Goal: Task Accomplishment & Management: Complete application form

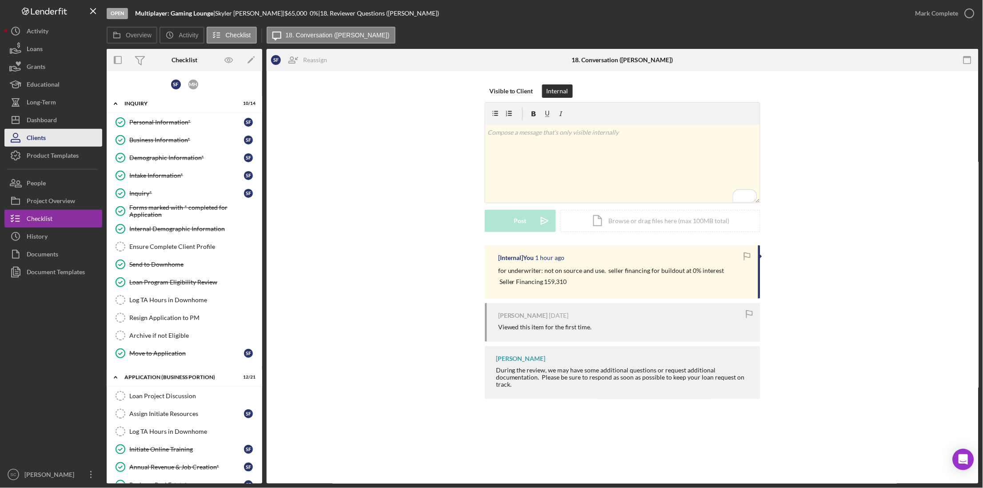
scroll to position [342, 0]
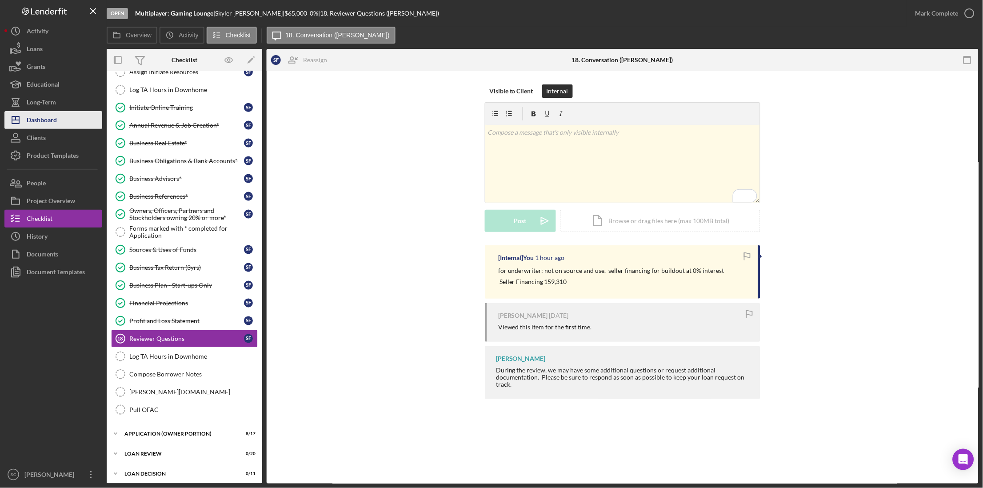
click at [52, 121] on div "Dashboard" at bounding box center [42, 121] width 30 height 20
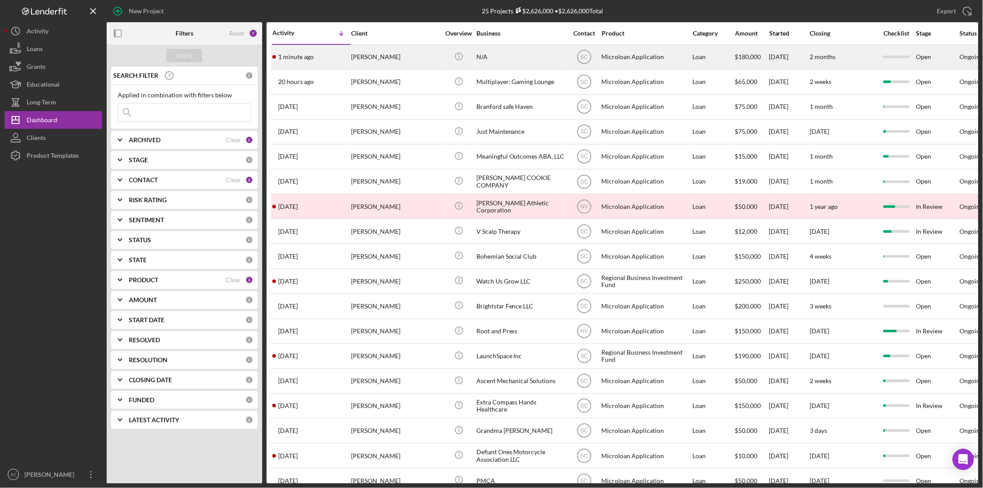
click at [414, 56] on div "[PERSON_NAME]" at bounding box center [395, 57] width 89 height 24
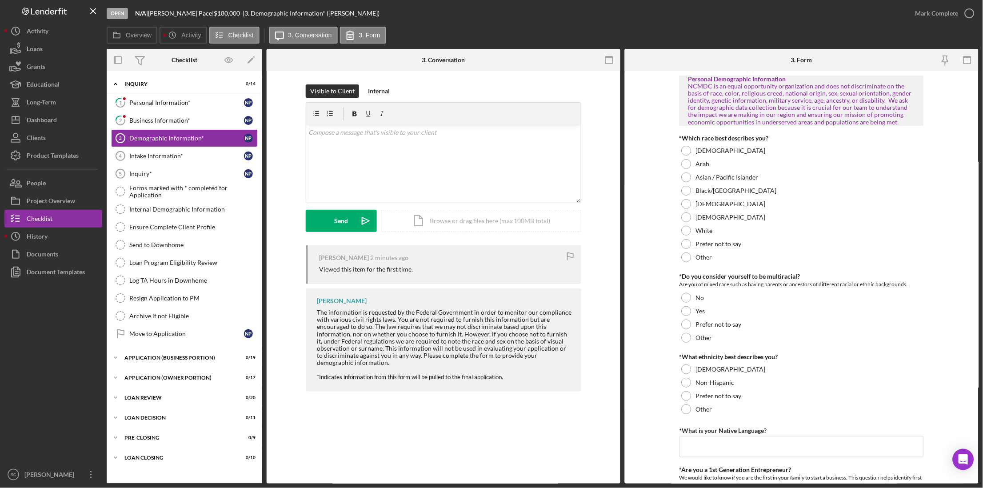
click at [317, 313] on div "The information is requested by the Federal Government in order to monitor our …" at bounding box center [445, 337] width 256 height 57
click at [148, 99] on div "Personal Information*" at bounding box center [186, 102] width 115 height 7
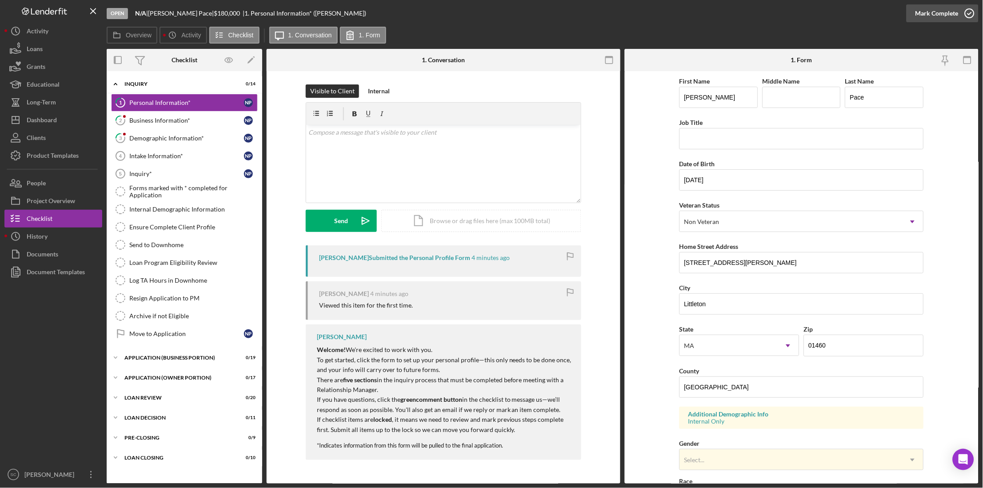
click at [935, 16] on div "Mark Complete" at bounding box center [937, 13] width 43 height 18
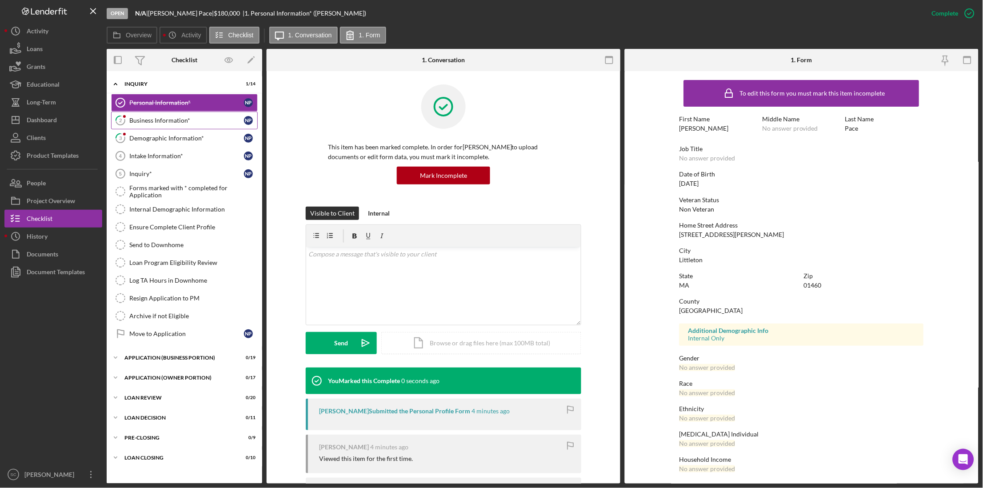
click at [181, 120] on div "Business Information*" at bounding box center [186, 120] width 115 height 7
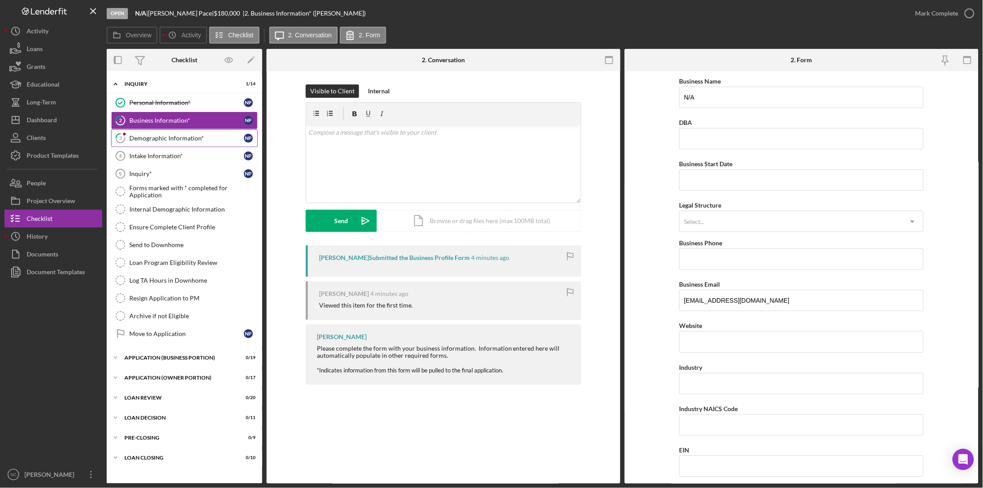
click at [186, 132] on link "3 Demographic Information* N P" at bounding box center [184, 138] width 147 height 18
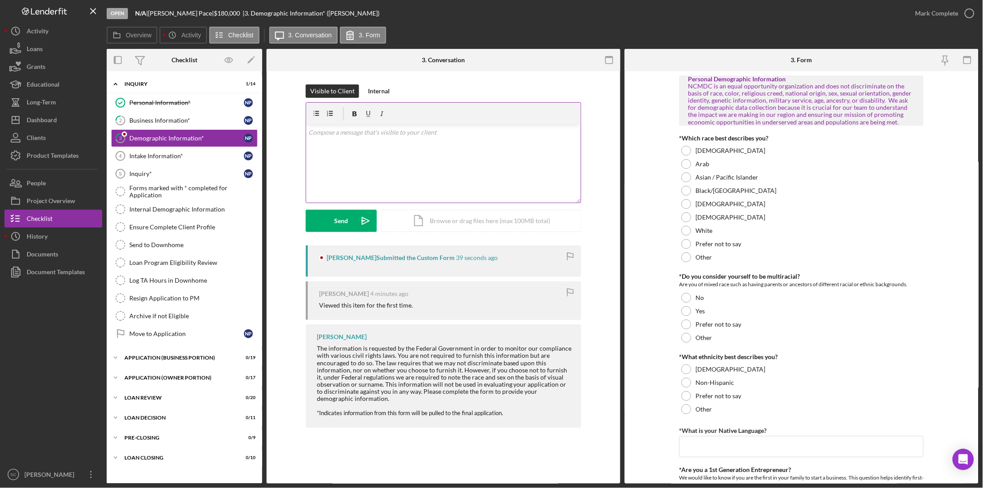
type input "English"
type input "[GEOGRAPHIC_DATA], [GEOGRAPHIC_DATA], [GEOGRAPHIC_DATA]"
type input "5"
type input "$100,000"
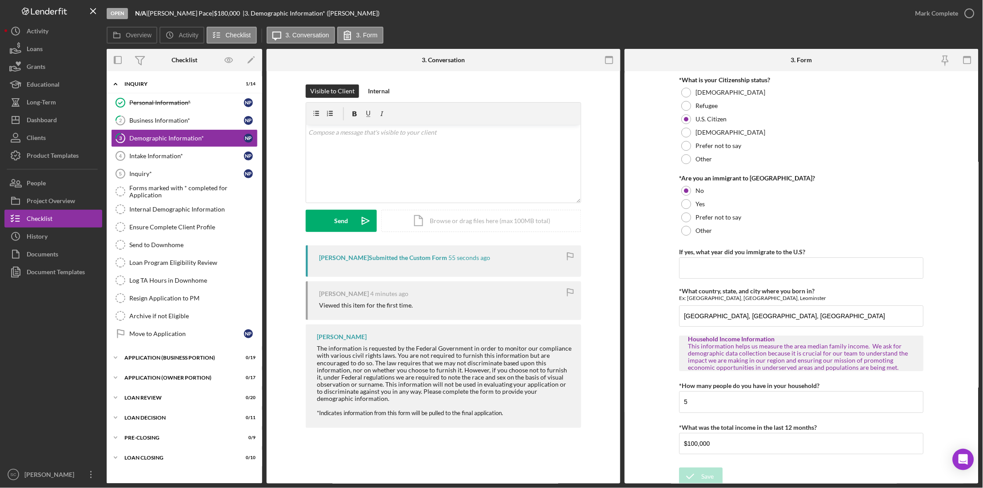
scroll to position [792, 0]
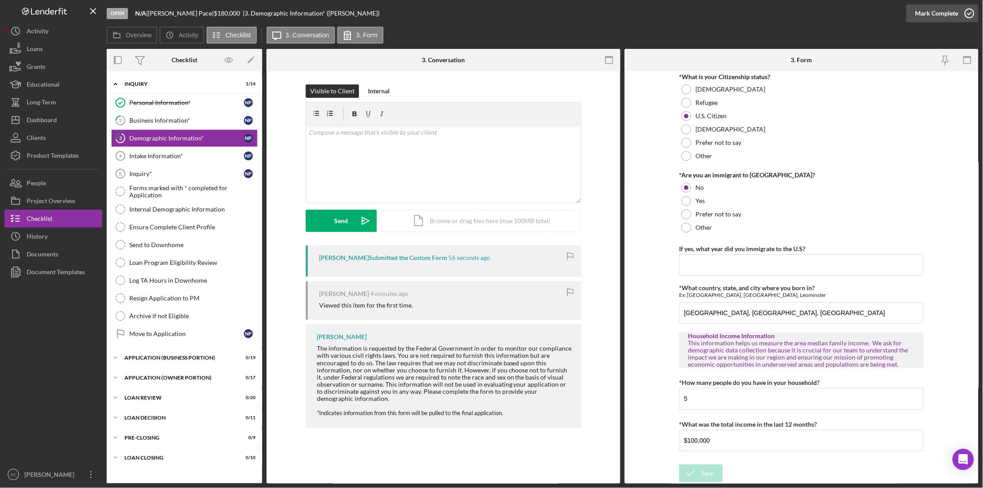
click at [940, 13] on div "Mark Complete" at bounding box center [937, 13] width 43 height 18
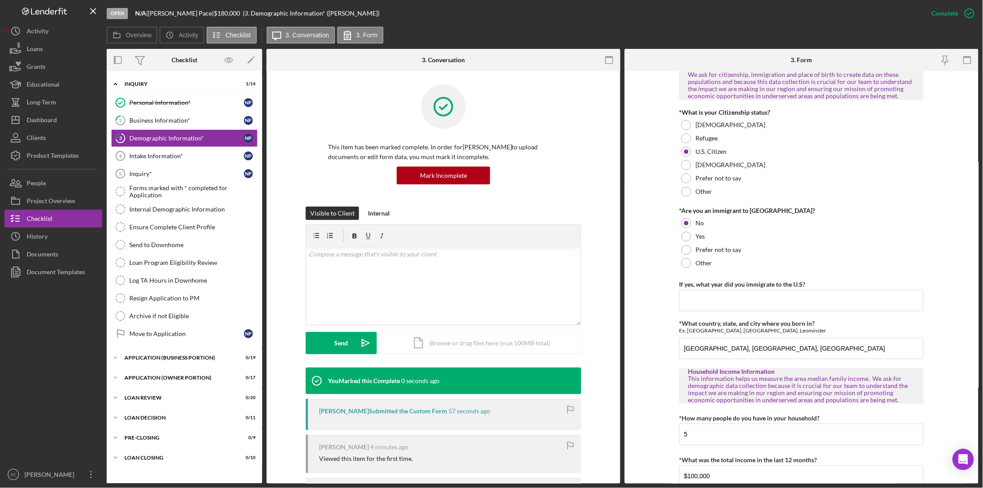
scroll to position [828, 0]
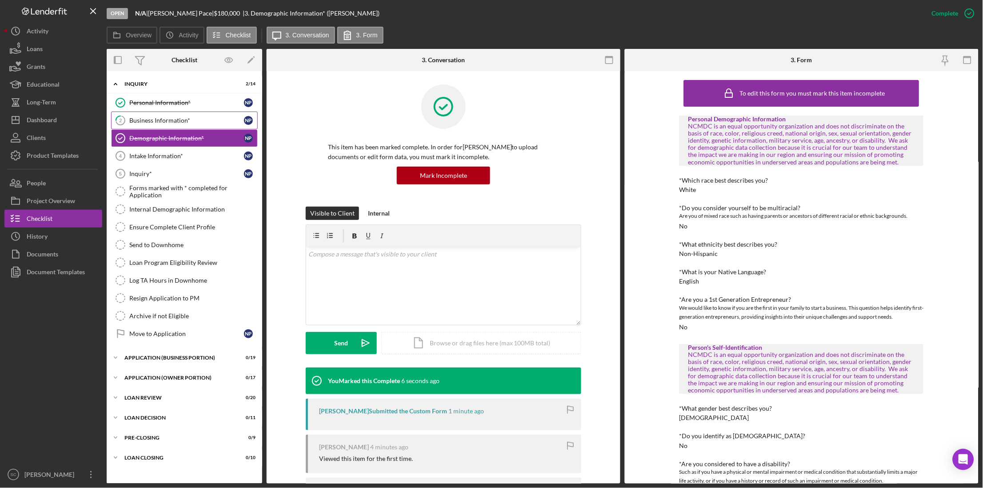
click at [166, 121] on div "Business Information*" at bounding box center [186, 120] width 115 height 7
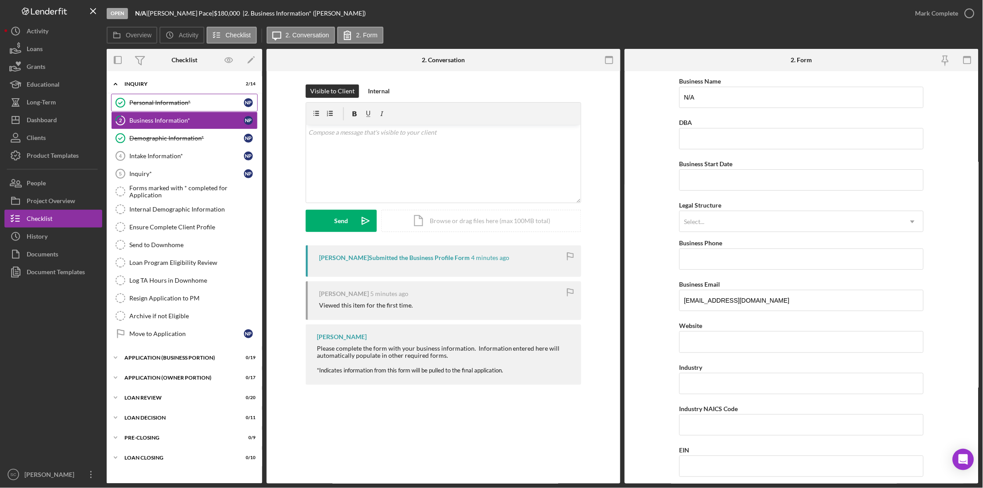
click at [141, 107] on link "Personal Information* Personal Information* N P" at bounding box center [184, 103] width 147 height 18
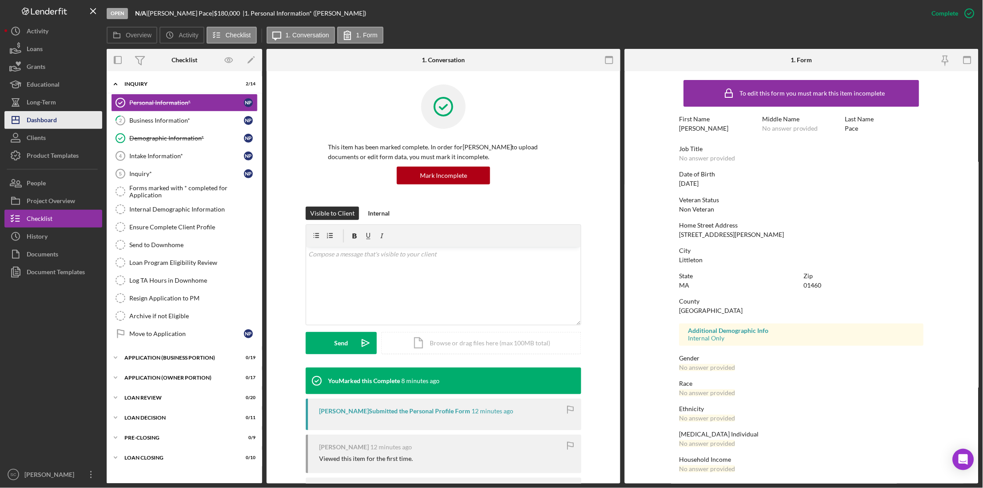
click at [51, 118] on div "Dashboard" at bounding box center [42, 121] width 30 height 20
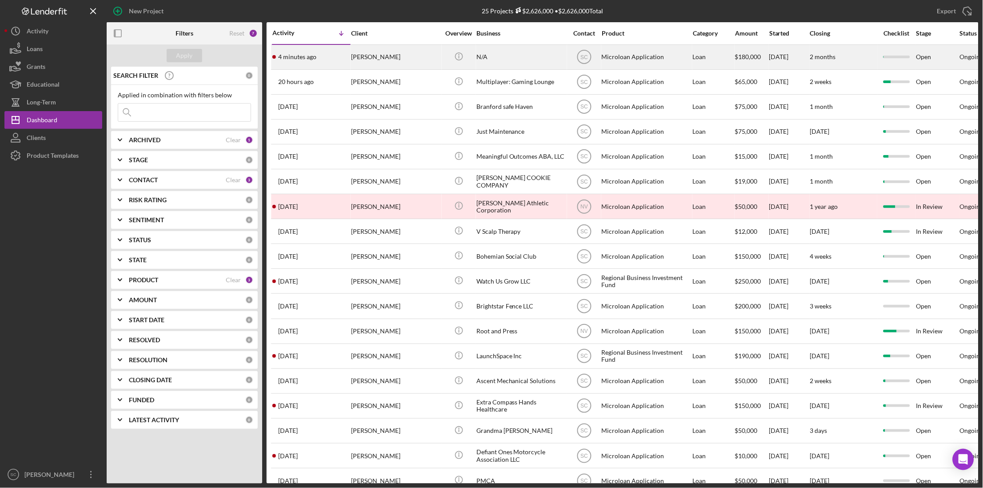
click at [376, 60] on div "[PERSON_NAME]" at bounding box center [395, 57] width 89 height 24
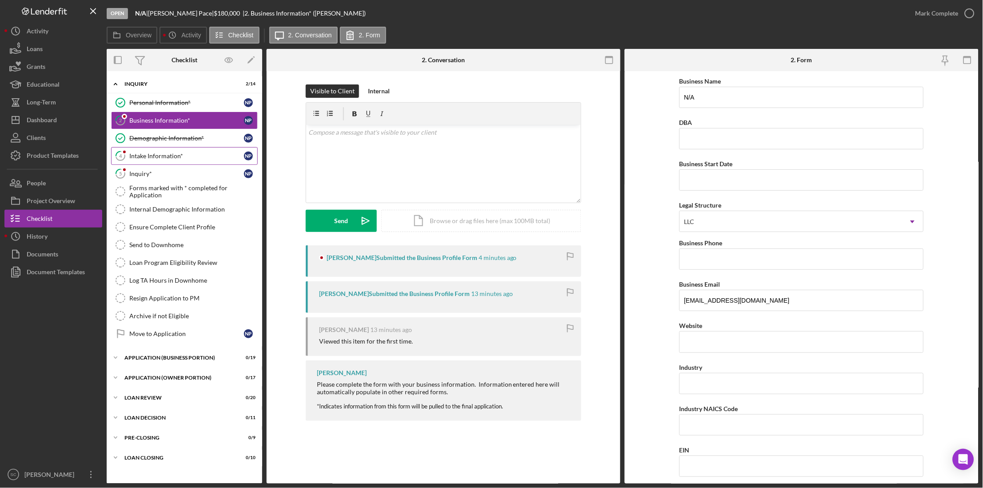
click at [163, 158] on div "Intake Information*" at bounding box center [186, 155] width 115 height 7
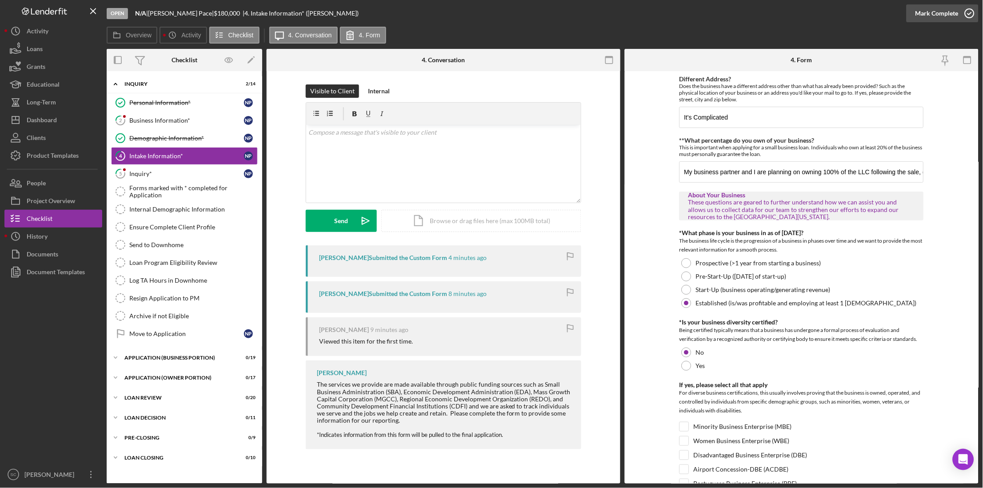
click at [942, 17] on div "Mark Complete" at bounding box center [937, 13] width 43 height 18
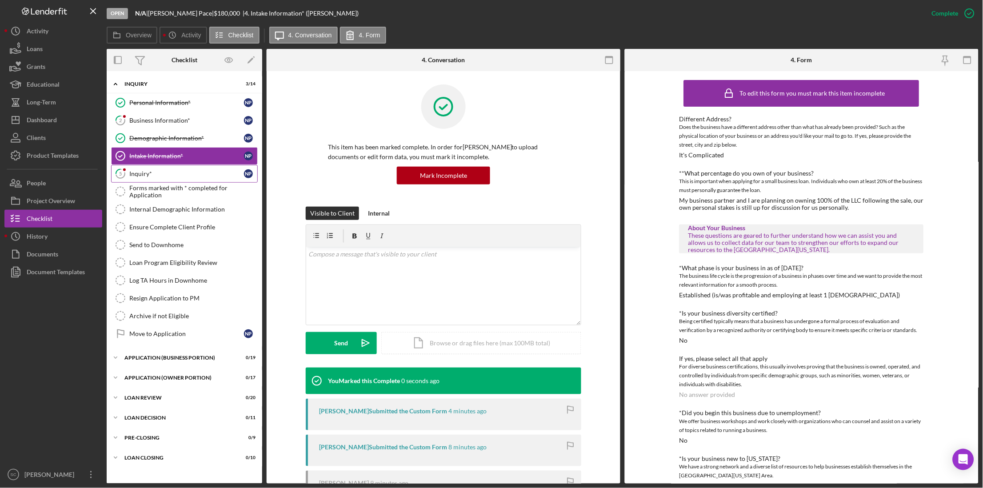
click at [162, 172] on div "Inquiry*" at bounding box center [186, 173] width 115 height 7
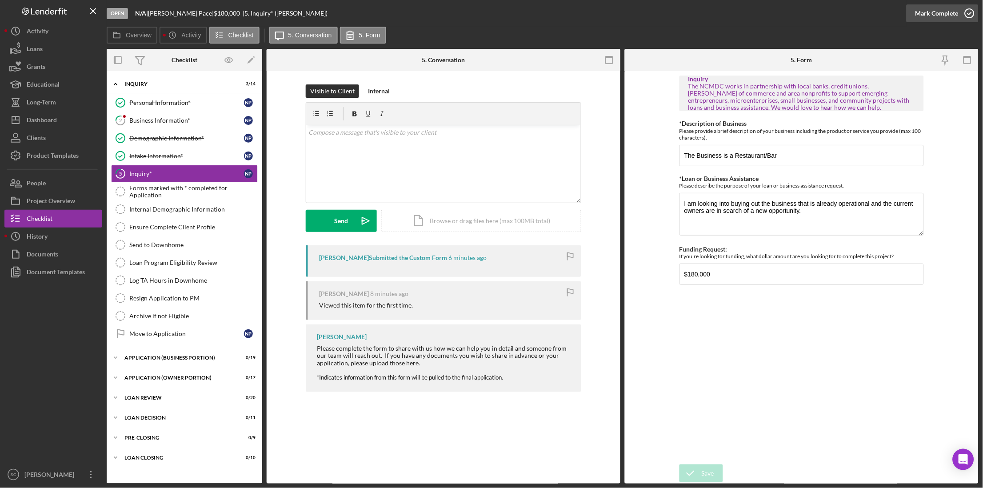
click at [954, 14] on div "Mark Complete" at bounding box center [937, 13] width 43 height 18
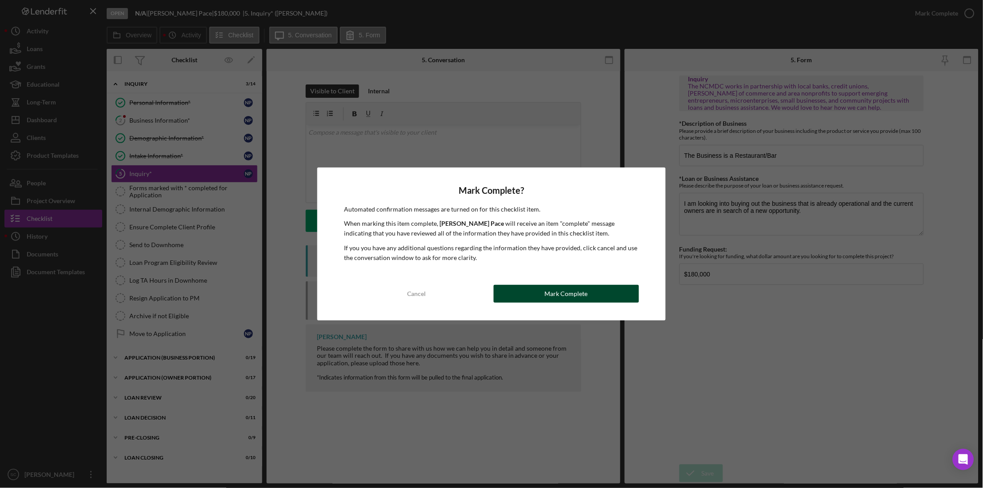
click at [528, 299] on button "Mark Complete" at bounding box center [566, 294] width 145 height 18
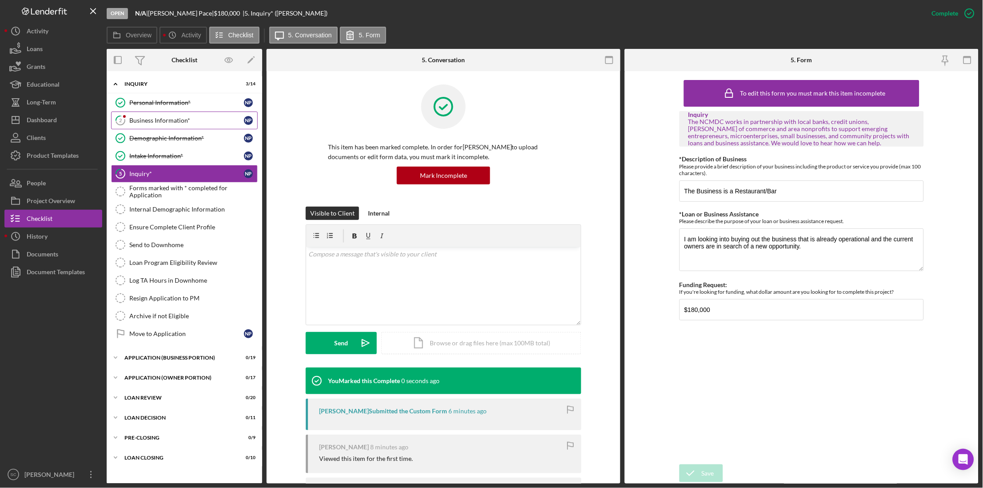
drag, startPoint x: 164, startPoint y: 119, endPoint x: 170, endPoint y: 123, distance: 7.8
click at [164, 119] on div "Business Information*" at bounding box center [186, 120] width 115 height 7
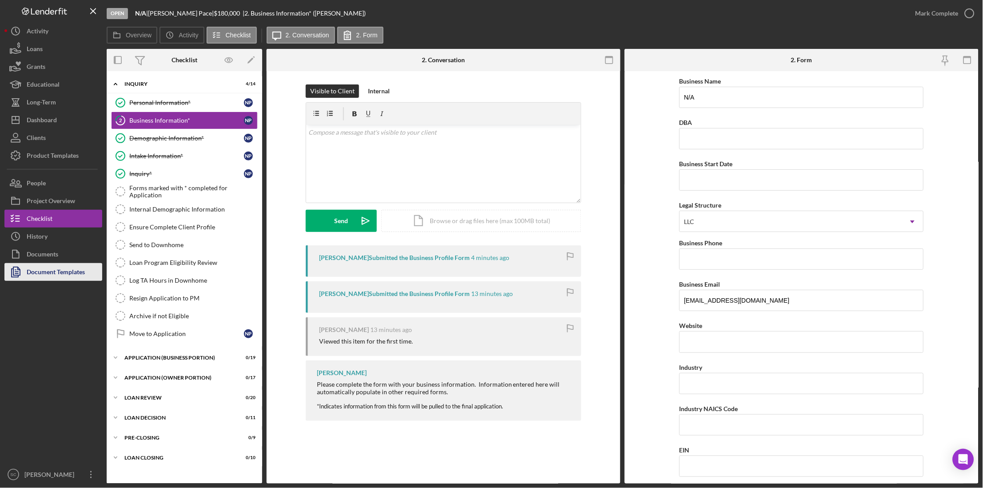
click at [63, 269] on div "Document Templates" at bounding box center [56, 273] width 58 height 20
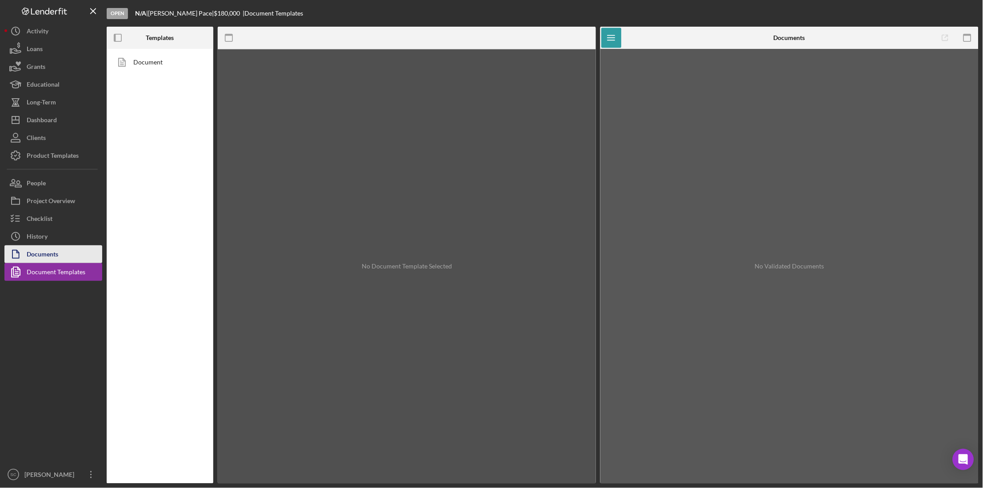
click at [62, 254] on button "Documents" at bounding box center [53, 254] width 98 height 18
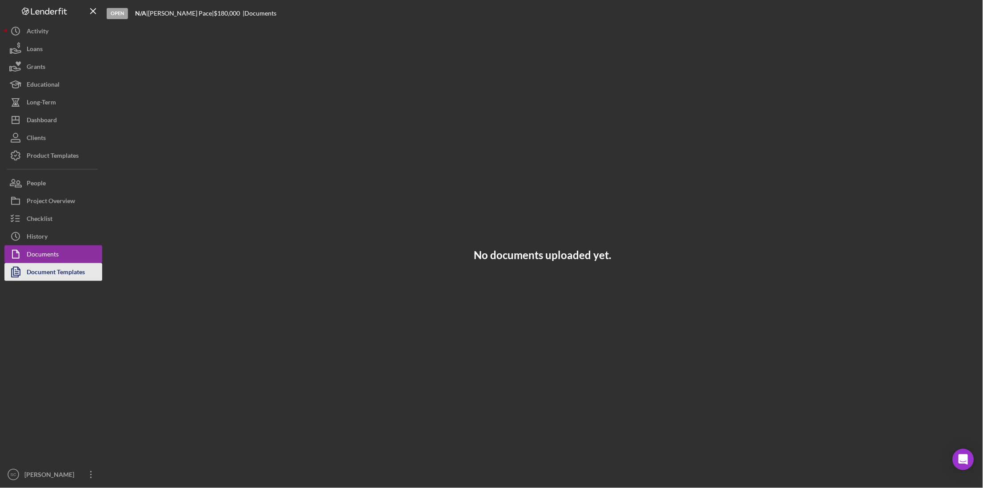
click at [64, 273] on div "Document Templates" at bounding box center [56, 273] width 58 height 20
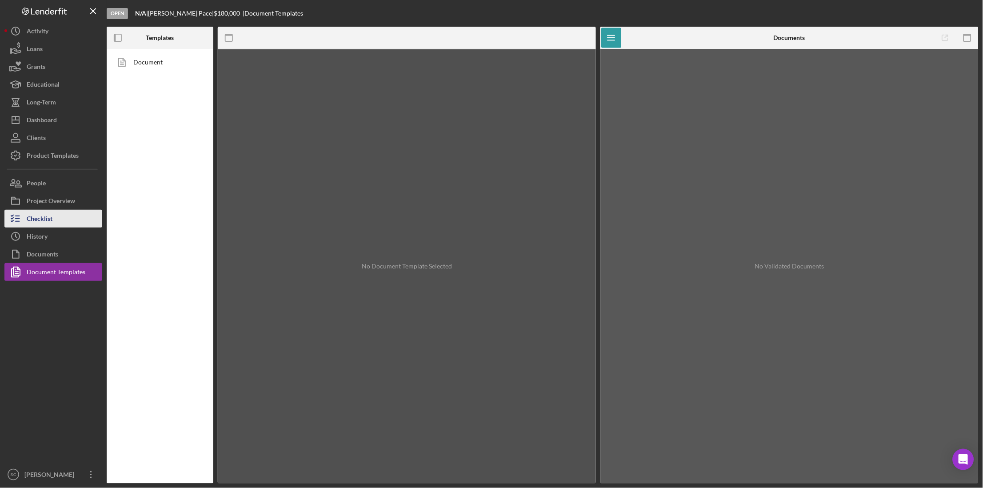
click at [48, 219] on div "Checklist" at bounding box center [40, 220] width 26 height 20
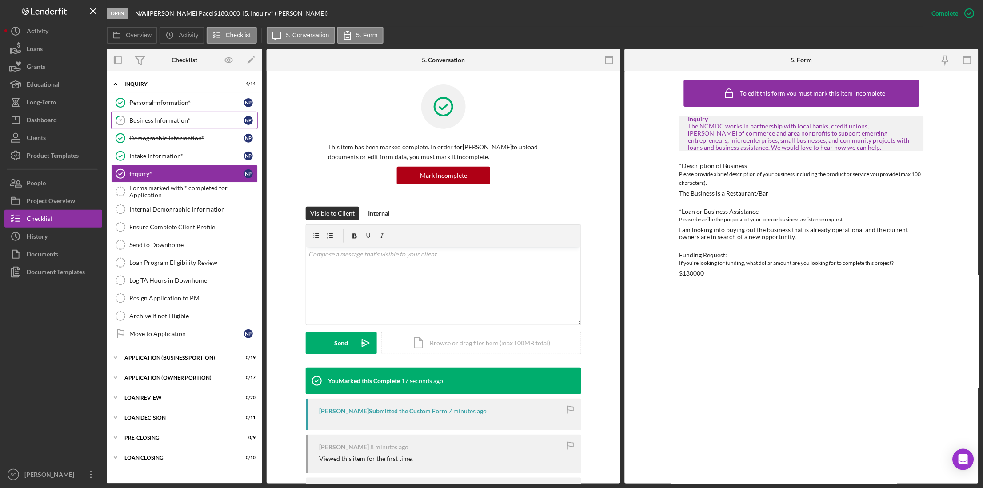
click at [168, 116] on link "2 Business Information* N P" at bounding box center [184, 121] width 147 height 18
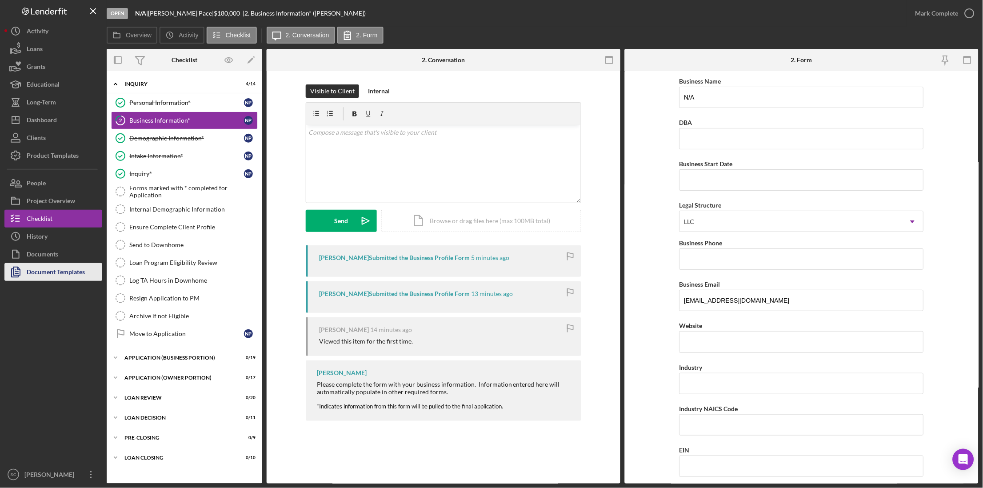
click at [72, 267] on div "Document Templates" at bounding box center [56, 273] width 58 height 20
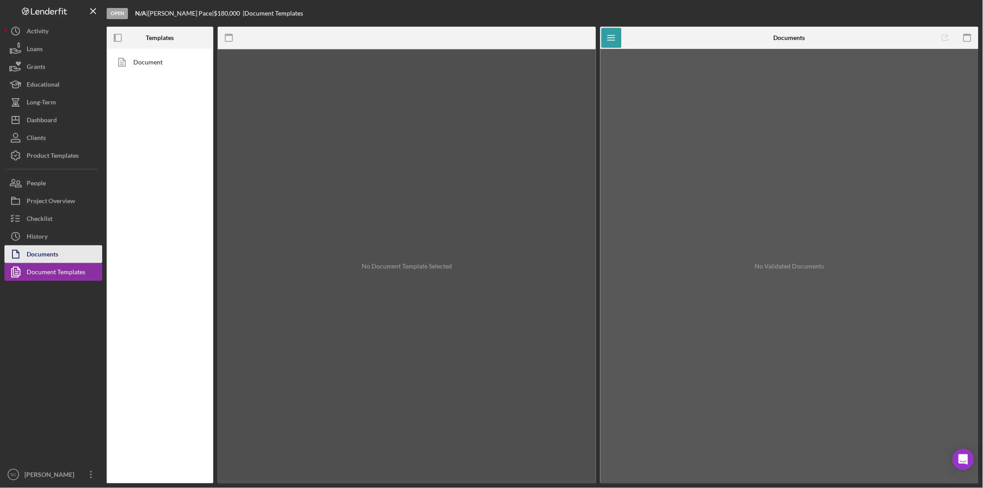
click at [67, 254] on button "Documents" at bounding box center [53, 254] width 98 height 18
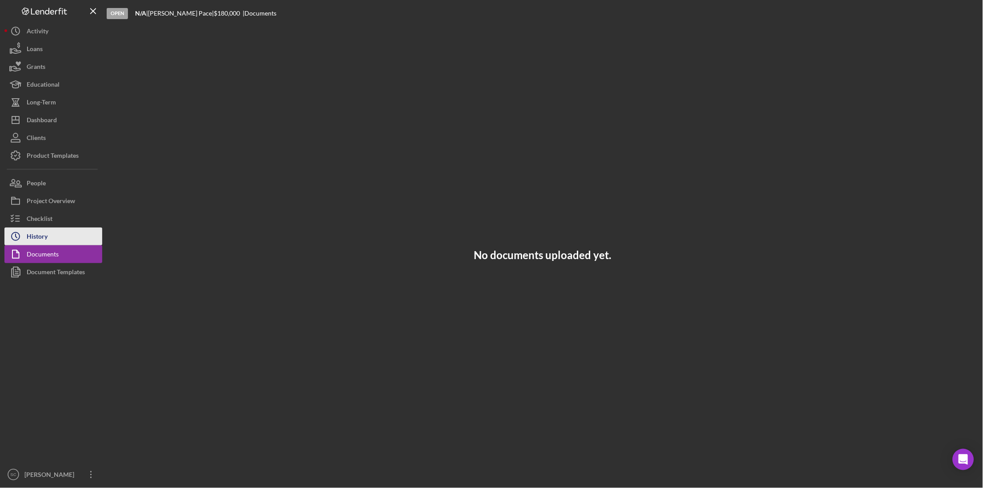
click at [61, 240] on button "Icon/History History" at bounding box center [53, 237] width 98 height 18
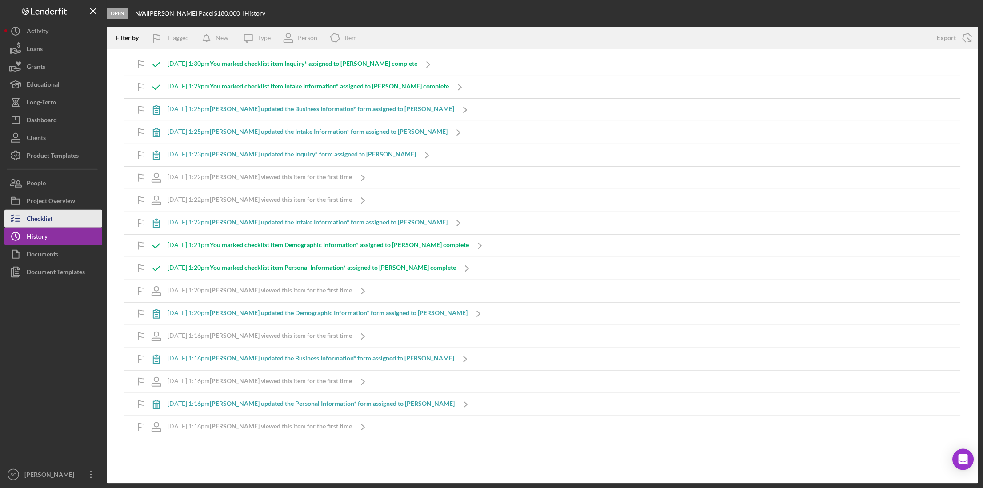
click at [61, 215] on button "Checklist" at bounding box center [53, 219] width 98 height 18
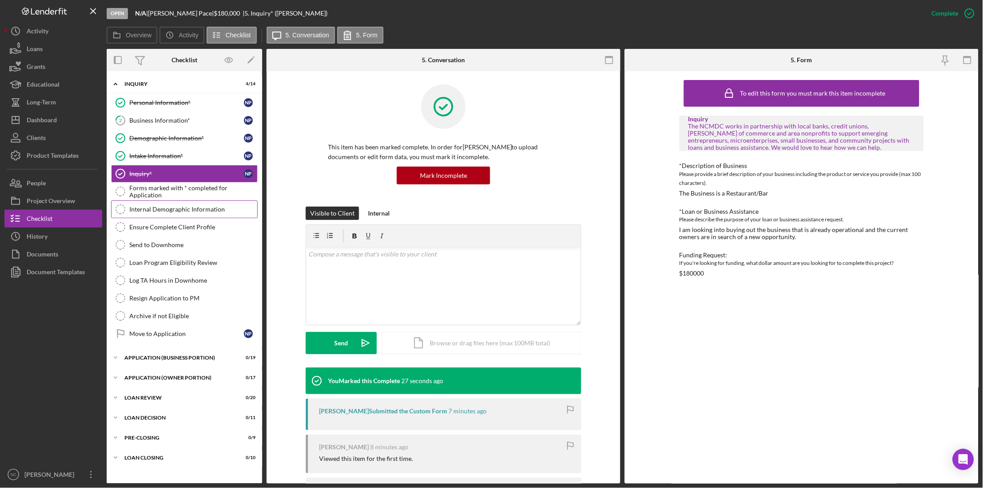
click at [146, 203] on link "Internal Demographic Information Internal Demographic Information" at bounding box center [184, 210] width 147 height 18
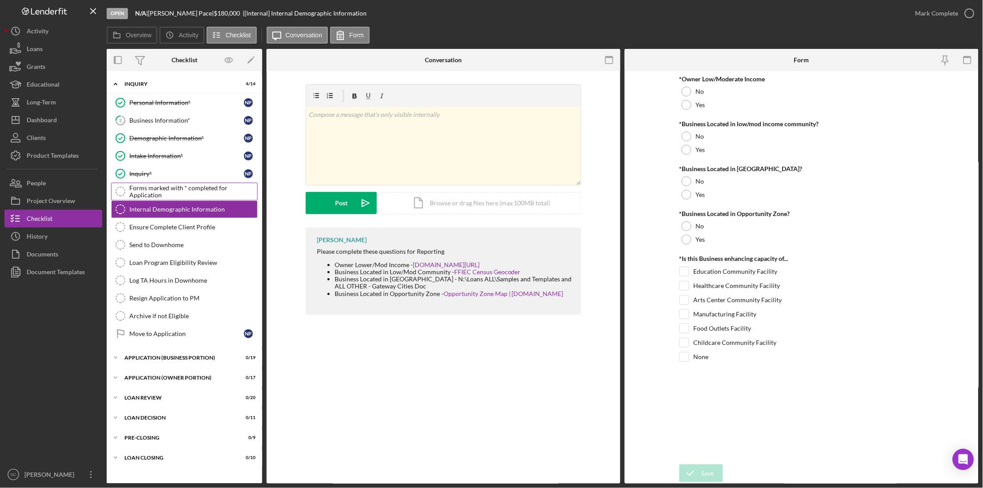
click at [150, 198] on link "Forms marked with * completed for Application Forms marked with * completed for…" at bounding box center [184, 192] width 147 height 18
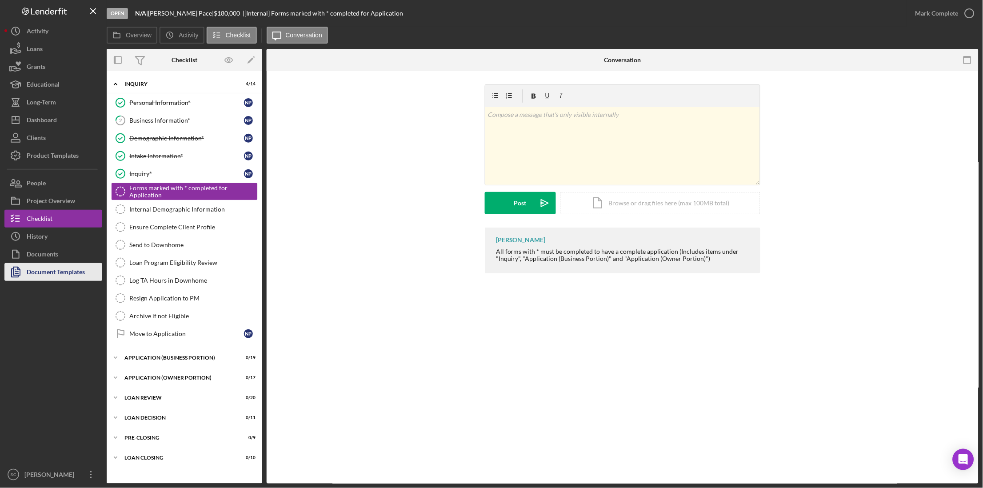
click at [82, 270] on div "Document Templates" at bounding box center [56, 273] width 58 height 20
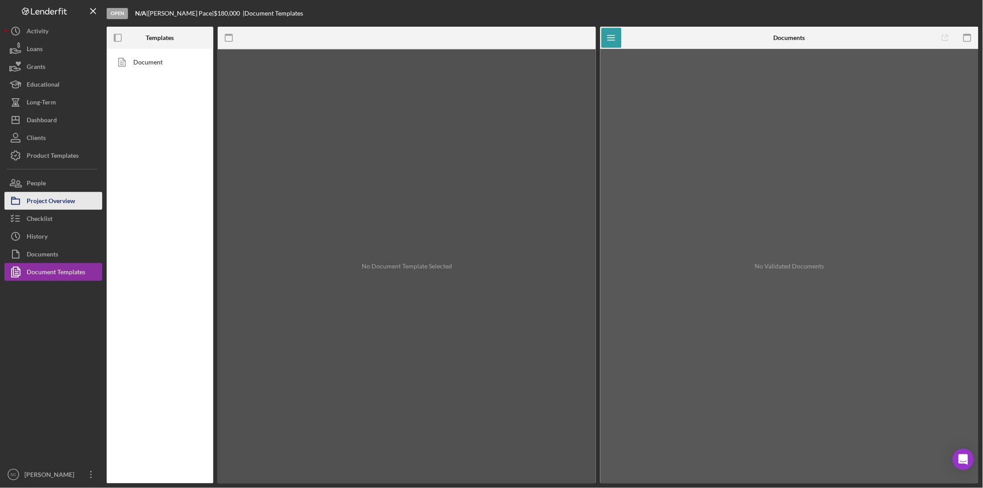
click at [65, 201] on div "Project Overview" at bounding box center [51, 202] width 48 height 20
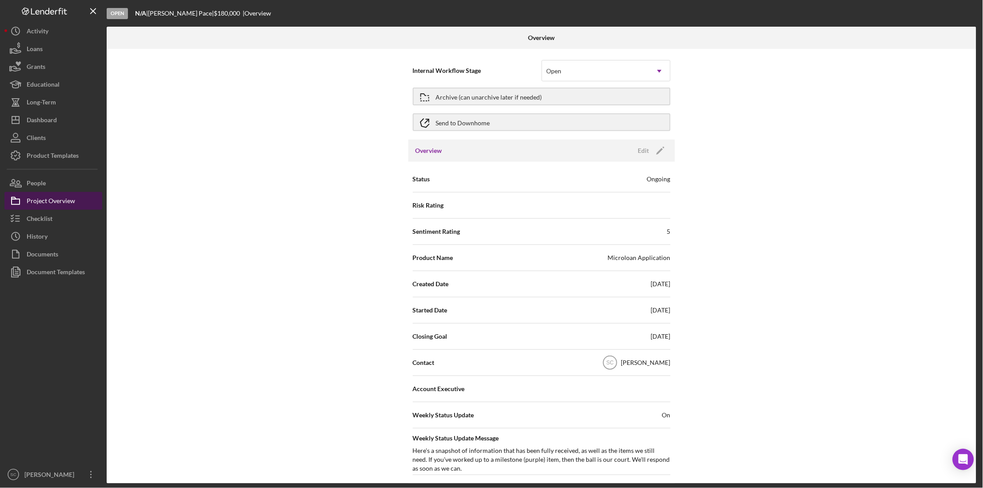
click at [65, 201] on div "Project Overview" at bounding box center [51, 202] width 48 height 20
click at [456, 124] on div "Send to Downhome" at bounding box center [463, 122] width 54 height 16
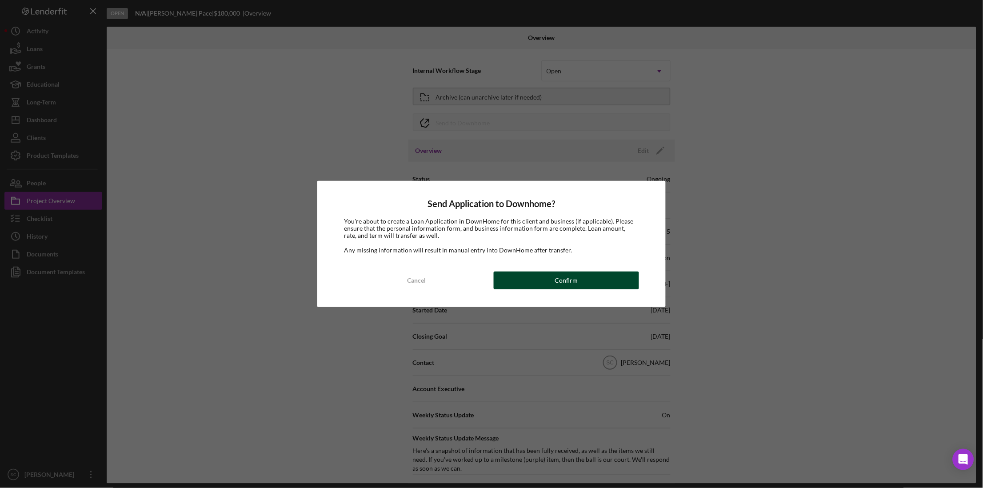
click at [577, 277] on div "Confirm" at bounding box center [566, 281] width 23 height 18
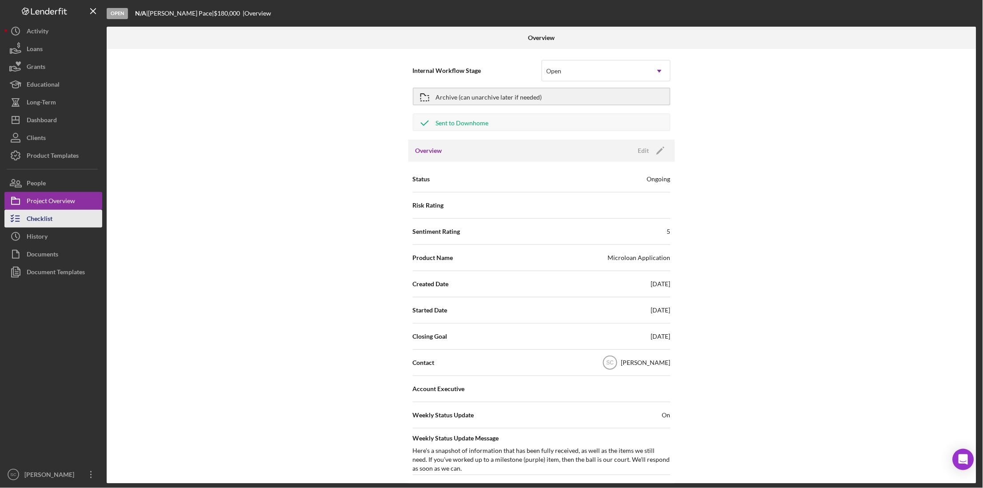
click at [26, 224] on icon "button" at bounding box center [15, 219] width 22 height 22
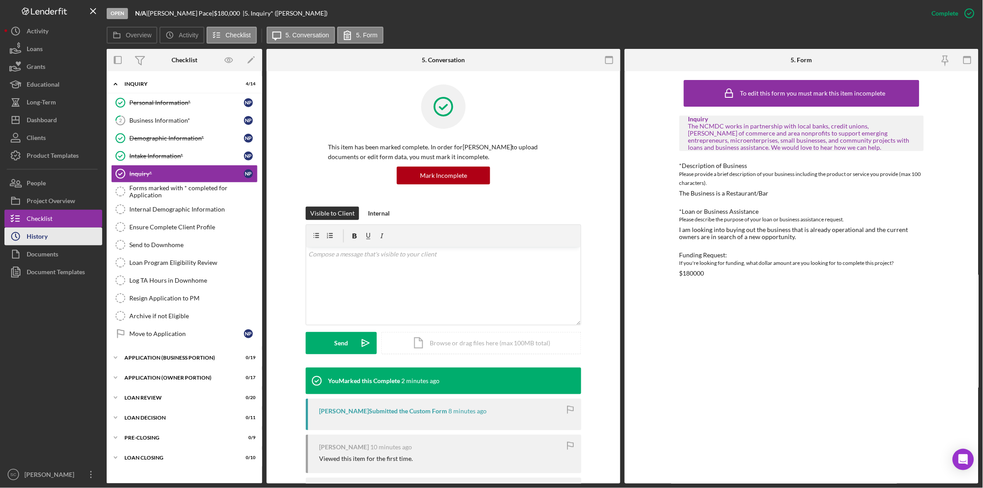
click at [30, 236] on div "History" at bounding box center [37, 238] width 21 height 20
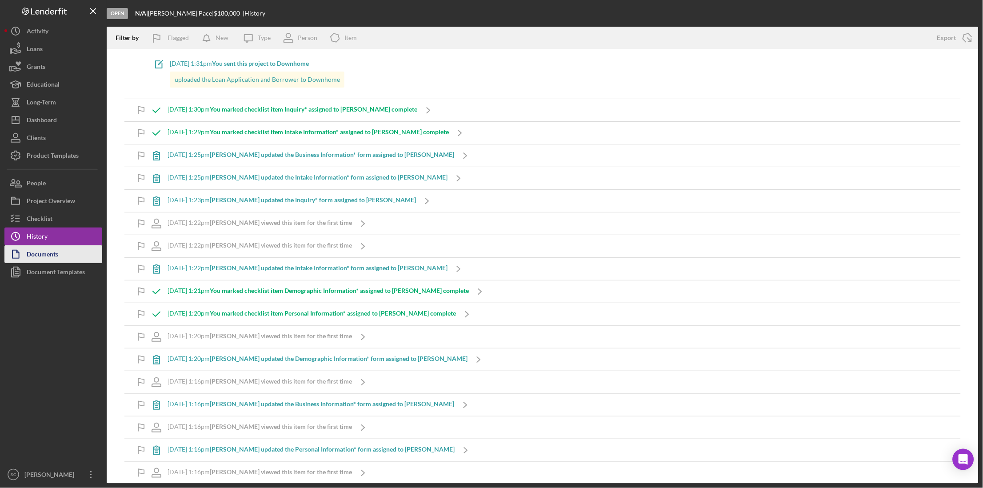
click at [37, 248] on div "Documents" at bounding box center [43, 255] width 32 height 20
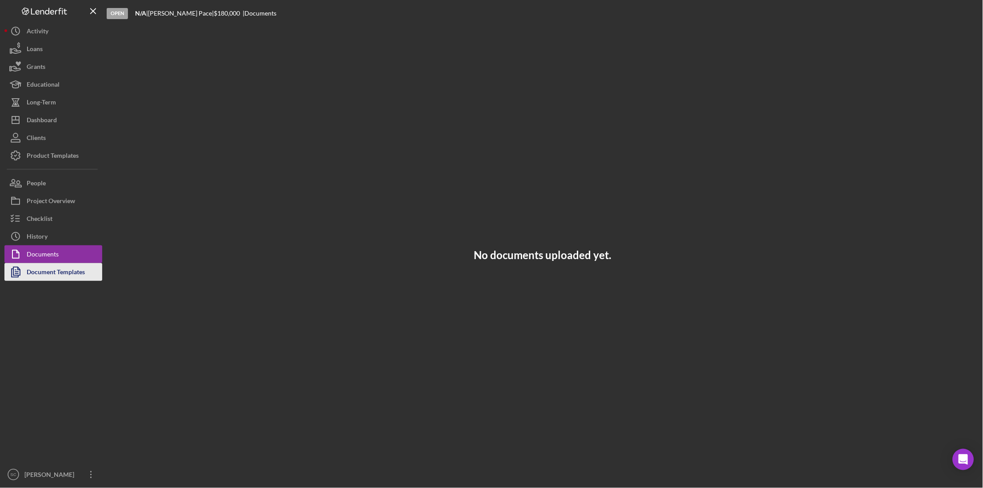
click at [36, 268] on div "Document Templates" at bounding box center [56, 273] width 58 height 20
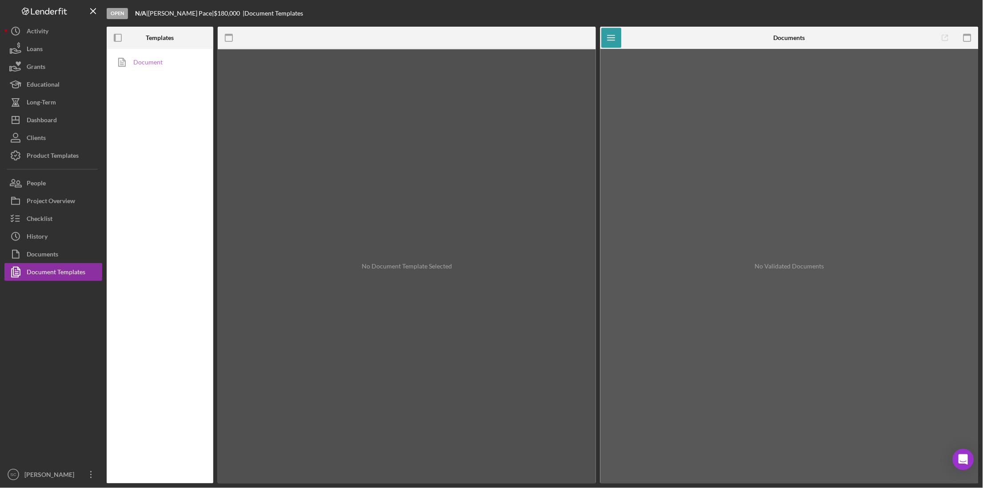
click at [145, 62] on link "Document" at bounding box center [157, 62] width 93 height 18
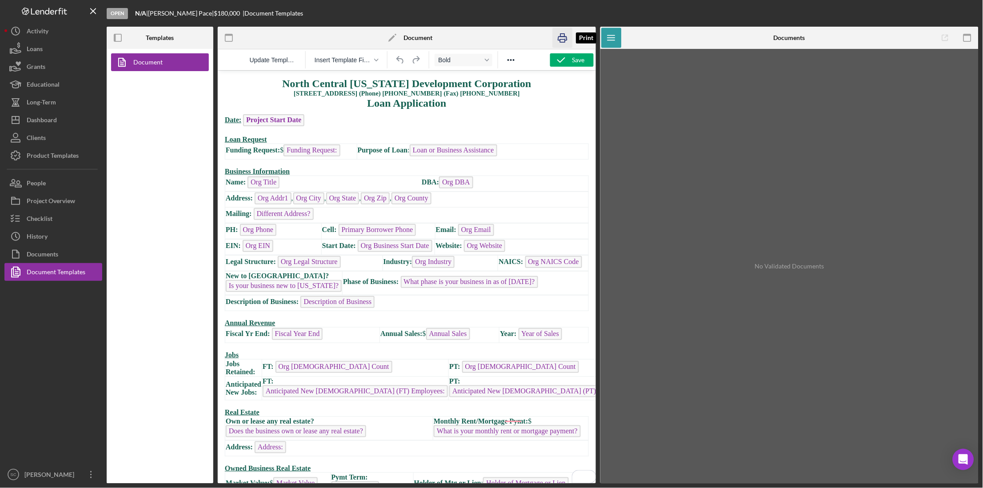
click at [559, 35] on icon "button" at bounding box center [563, 38] width 20 height 20
